Goal: Task Accomplishment & Management: Manage account settings

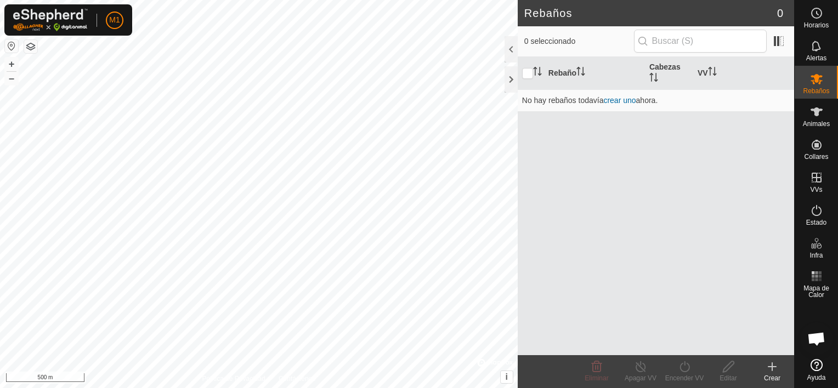
click at [14, 47] on button "button" at bounding box center [11, 45] width 13 height 13
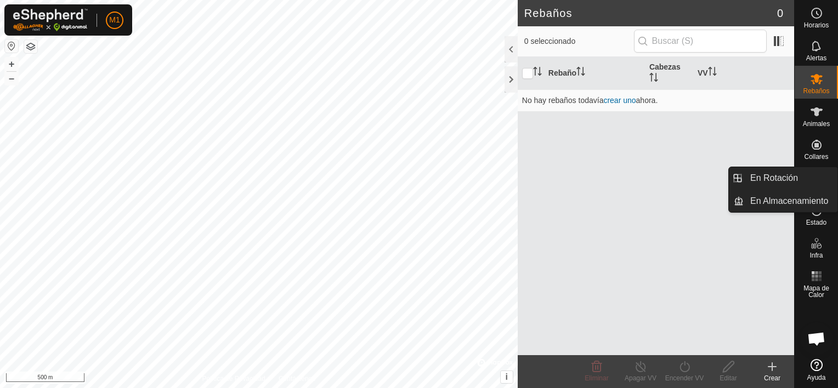
click at [815, 166] on div "VVs" at bounding box center [816, 181] width 43 height 33
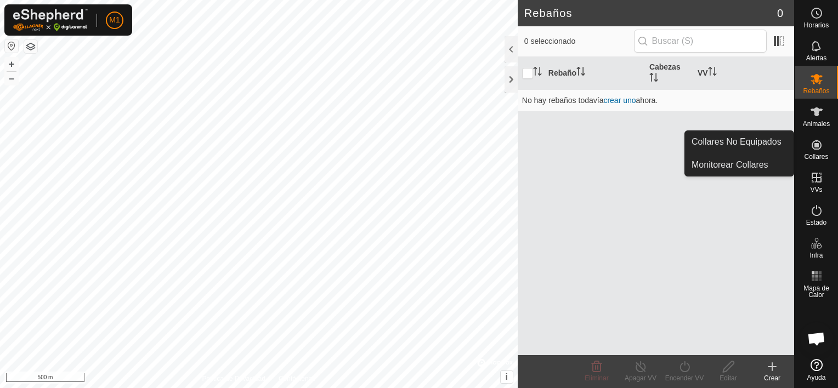
click at [815, 154] on span "Collares" at bounding box center [816, 157] width 24 height 7
click at [771, 142] on link "Collares No Equipados" at bounding box center [739, 142] width 109 height 22
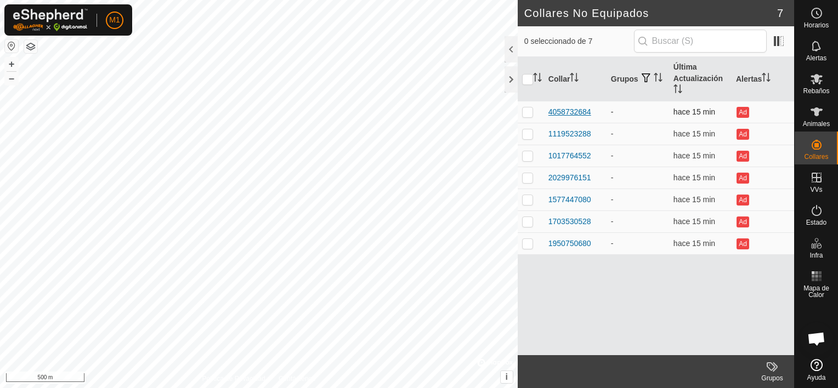
click at [579, 107] on div "4058732684" at bounding box center [569, 112] width 43 height 12
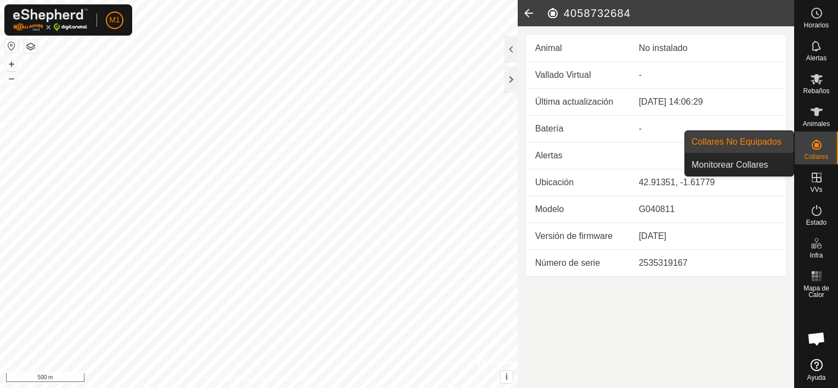
click at [809, 163] on div "Collares" at bounding box center [816, 148] width 43 height 33
click at [773, 145] on link "Collares No Equipados" at bounding box center [739, 142] width 109 height 22
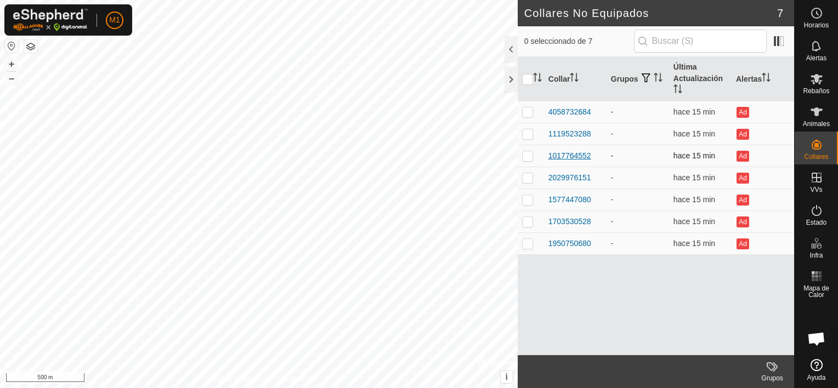
click at [570, 154] on div "1017764552" at bounding box center [569, 156] width 43 height 12
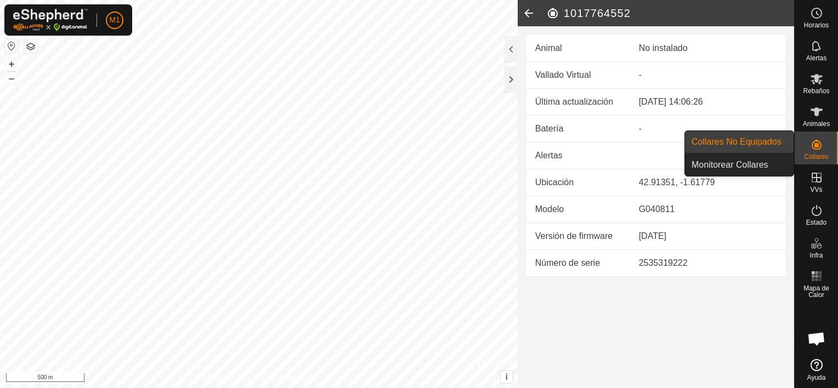
click at [804, 151] on div "Collares" at bounding box center [816, 148] width 43 height 33
click at [775, 137] on link "Collares No Equipados" at bounding box center [739, 142] width 109 height 22
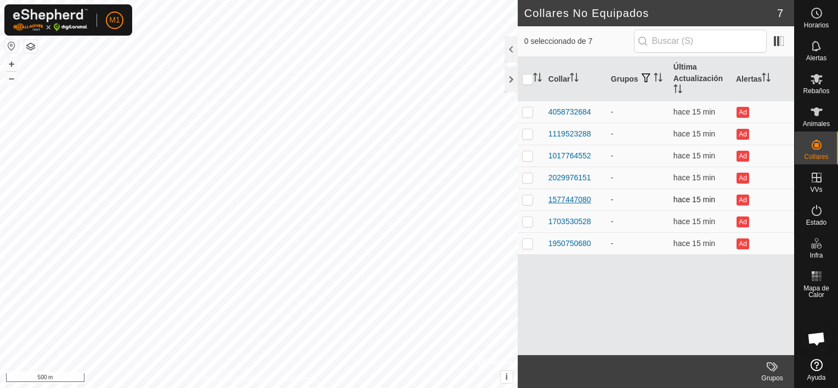
click at [576, 196] on div "1577447080" at bounding box center [569, 200] width 43 height 12
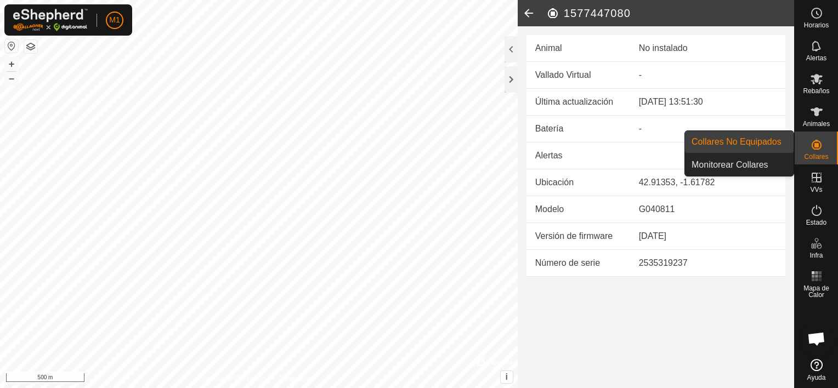
click at [812, 147] on icon at bounding box center [817, 145] width 10 height 10
click at [779, 147] on link "Collares No Equipados" at bounding box center [739, 142] width 109 height 22
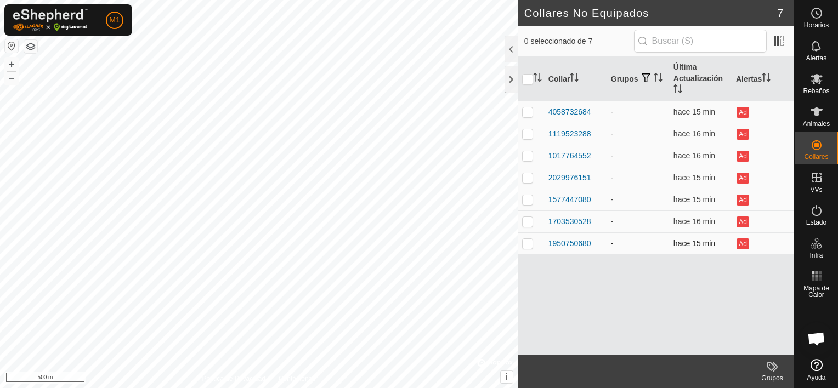
click at [578, 243] on div "1950750680" at bounding box center [569, 244] width 43 height 12
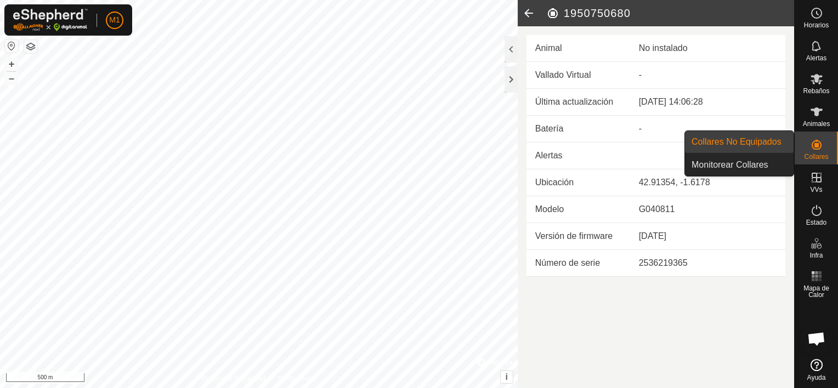
click at [832, 145] on div "Collares" at bounding box center [816, 148] width 43 height 33
click at [778, 145] on link "Collares No Equipados" at bounding box center [739, 142] width 109 height 22
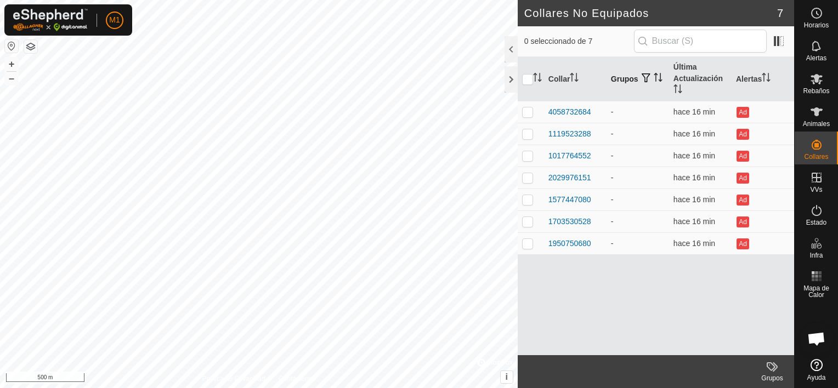
click at [660, 73] on icon "Activar para ordenar" at bounding box center [658, 77] width 9 height 9
click at [768, 74] on icon "Activar para ordenar" at bounding box center [766, 77] width 9 height 9
click at [767, 86] on th "Alertas" at bounding box center [763, 79] width 63 height 44
click at [780, 50] on app-column-selector at bounding box center [777, 41] width 21 height 21
click at [777, 42] on span at bounding box center [779, 41] width 18 height 18
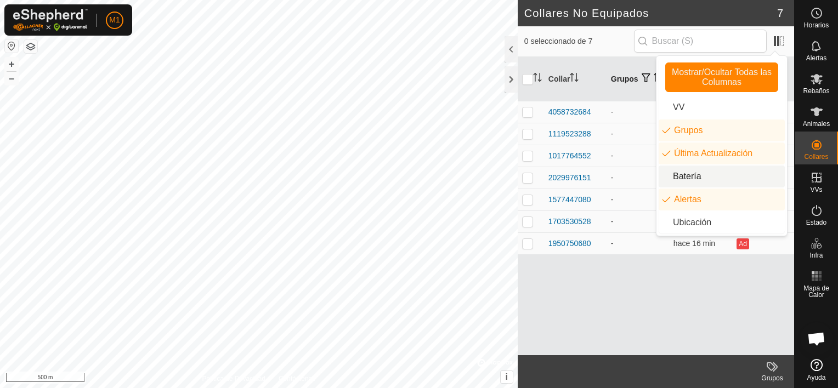
click at [713, 181] on li "Batería" at bounding box center [722, 177] width 126 height 22
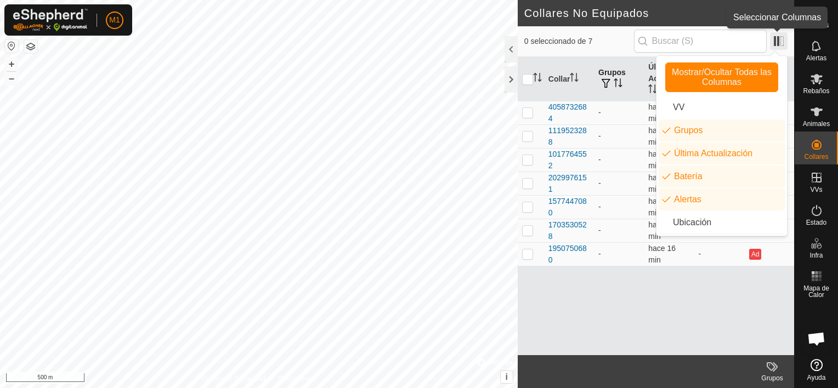
click at [771, 40] on span at bounding box center [779, 41] width 18 height 18
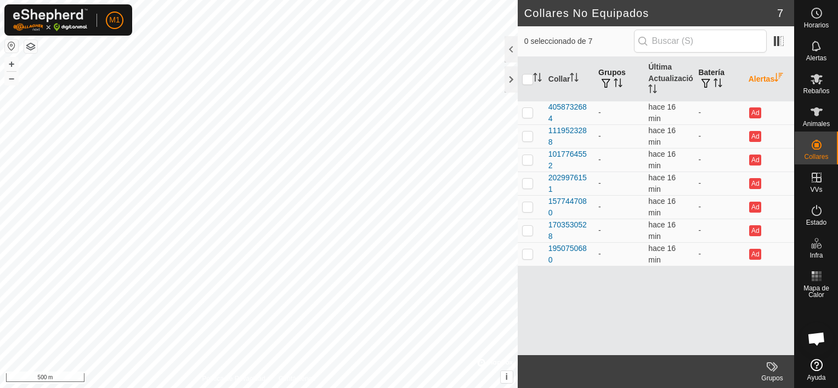
click at [715, 85] on icon "Activar para ordenar" at bounding box center [717, 82] width 9 height 9
click at [109, 21] on span "M1" at bounding box center [114, 20] width 10 height 12
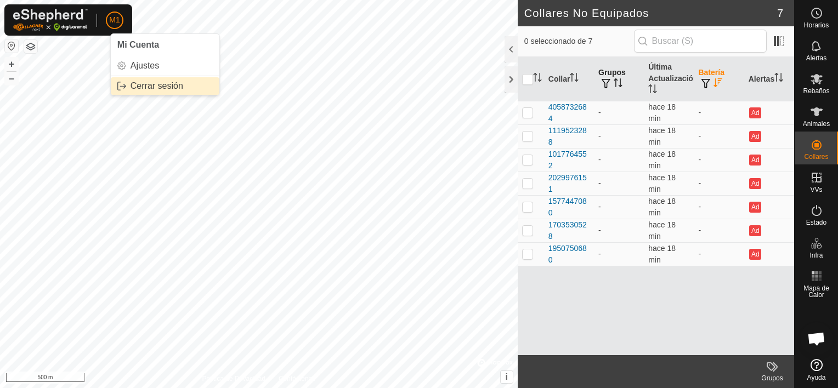
click at [143, 89] on link "Cerrar sesión" at bounding box center [165, 86] width 109 height 18
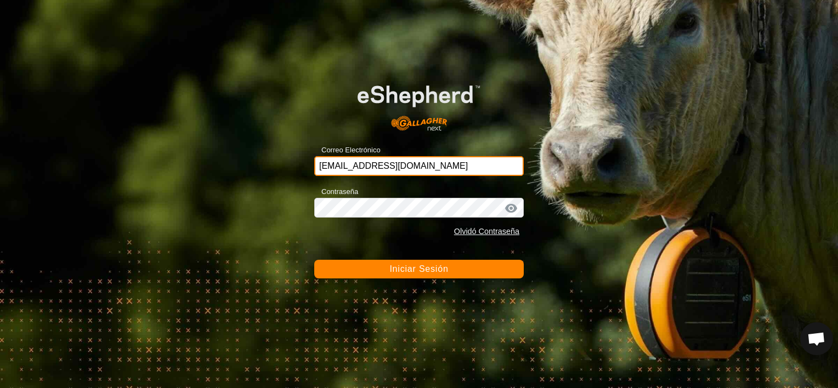
click at [458, 174] on input "[EMAIL_ADDRESS][DOMAIN_NAME]" at bounding box center [418, 166] width 209 height 20
type input "m"
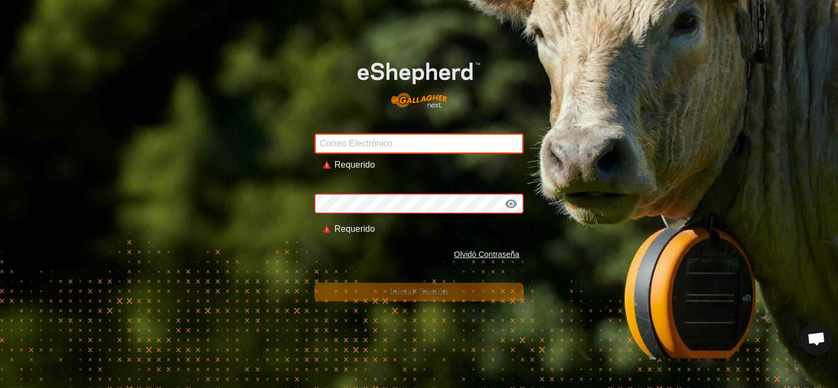
click at [411, 147] on input "Correo Electrónico" at bounding box center [418, 143] width 209 height 21
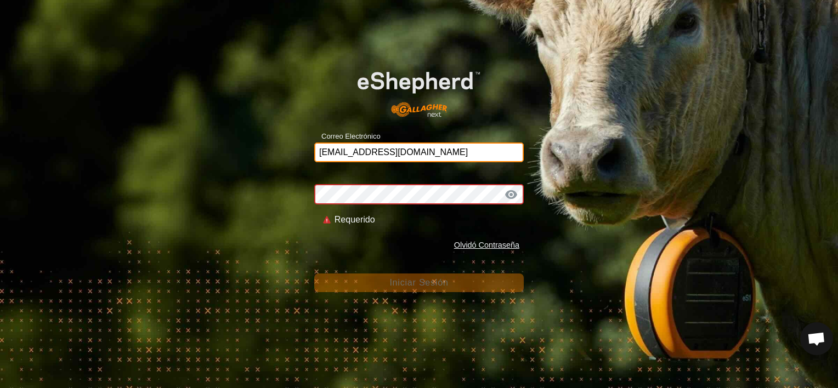
type input "[EMAIL_ADDRESS][DOMAIN_NAME]"
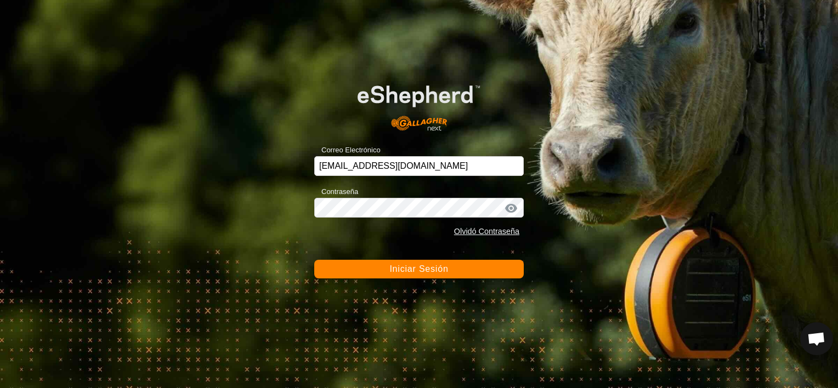
click at [509, 208] on div at bounding box center [511, 208] width 16 height 11
click at [508, 208] on div at bounding box center [511, 208] width 16 height 11
click at [512, 206] on div at bounding box center [511, 208] width 16 height 11
click at [314, 260] on button "Iniciar Sesión" at bounding box center [418, 269] width 209 height 19
